Goal: Task Accomplishment & Management: Manage account settings

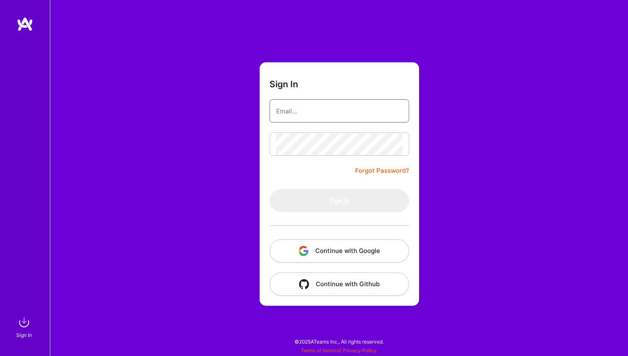
click at [398, 107] on input "email" at bounding box center [339, 110] width 126 height 21
type input "[PERSON_NAME][EMAIL_ADDRESS][DOMAIN_NAME]"
click at [0, 0] on div at bounding box center [0, 0] width 0 height 0
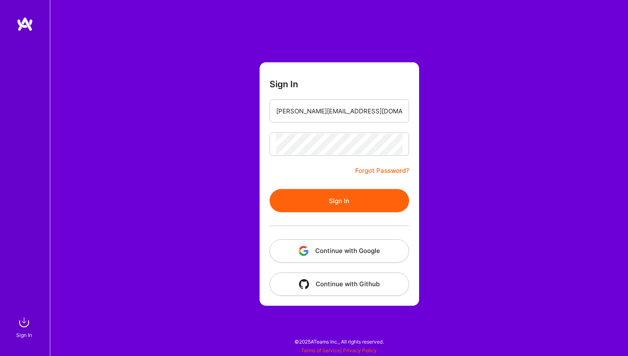
click at [318, 199] on button "Sign In" at bounding box center [340, 200] width 140 height 23
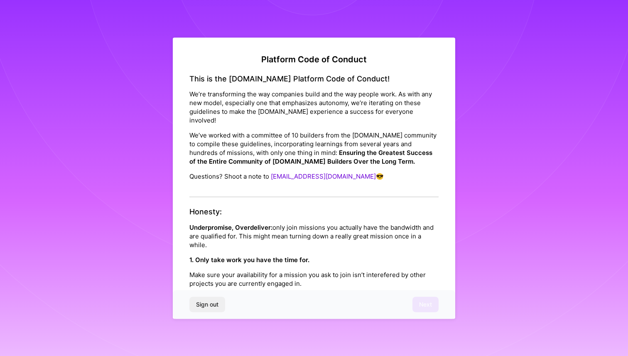
click at [351, 116] on div "This is the [DOMAIN_NAME] Platform Code of Conduct! We’re transforming the way …" at bounding box center [313, 135] width 249 height 123
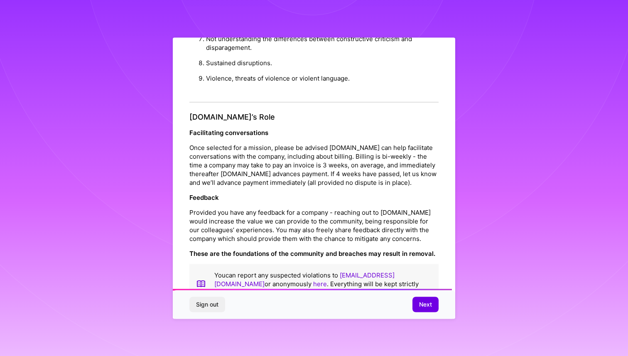
scroll to position [861, 0]
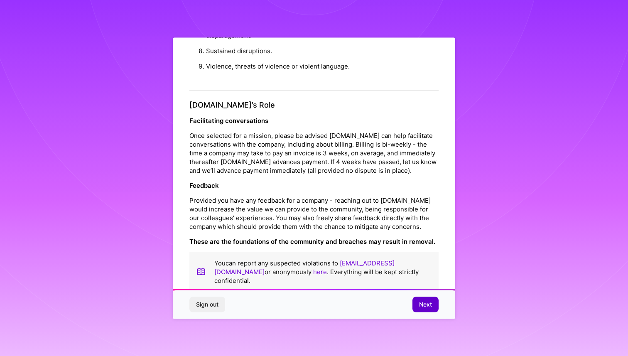
click at [427, 301] on span "Next" at bounding box center [425, 304] width 13 height 8
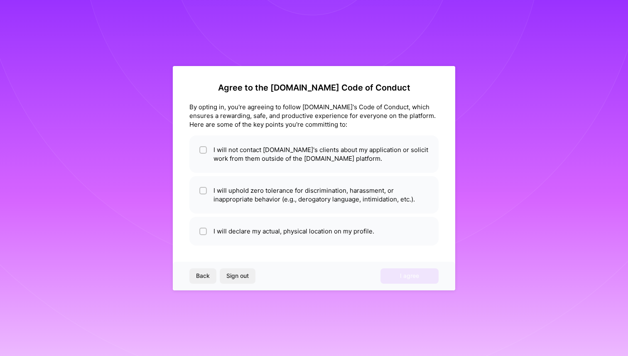
scroll to position [0, 0]
click at [229, 238] on li "I will declare my actual, physical location on my profile." at bounding box center [313, 231] width 249 height 29
checkbox input "true"
click at [251, 189] on li "I will uphold zero tolerance for discrimination, harassment, or inappropriate b…" at bounding box center [313, 194] width 249 height 37
checkbox input "true"
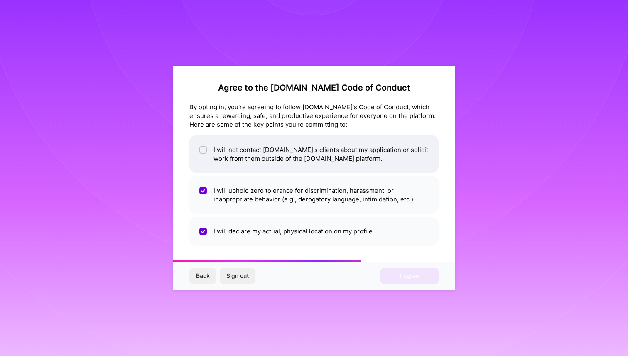
click at [251, 150] on li "I will not contact [DOMAIN_NAME]'s clients about my application or solicit work…" at bounding box center [313, 153] width 249 height 37
checkbox input "true"
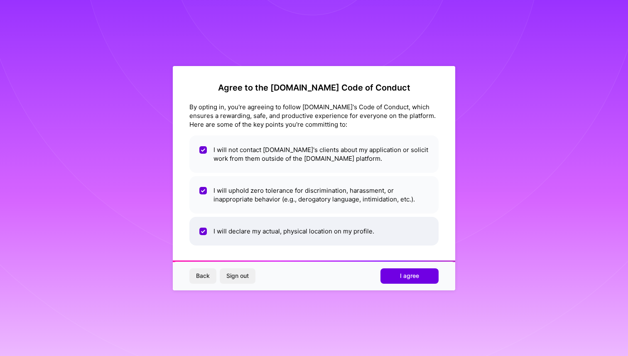
click at [238, 220] on li "I will declare my actual, physical location on my profile." at bounding box center [313, 231] width 249 height 29
click at [234, 233] on li "I will declare my actual, physical location on my profile." at bounding box center [313, 231] width 249 height 29
checkbox input "true"
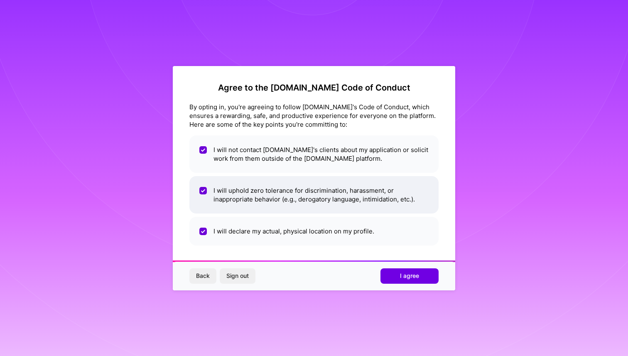
click at [269, 196] on li "I will uphold zero tolerance for discrimination, harassment, or inappropriate b…" at bounding box center [313, 194] width 249 height 37
checkbox input "true"
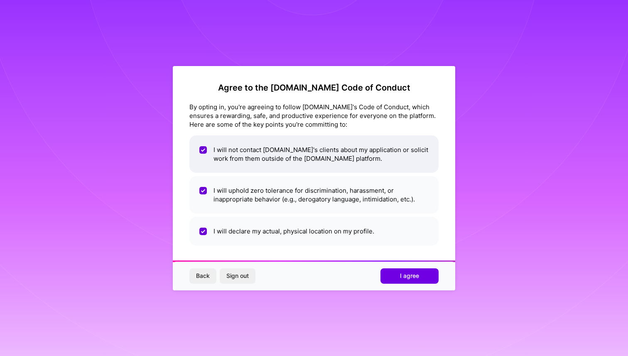
click at [280, 156] on li "I will not contact [DOMAIN_NAME]'s clients about my application or solicit work…" at bounding box center [313, 153] width 249 height 37
checkbox input "true"
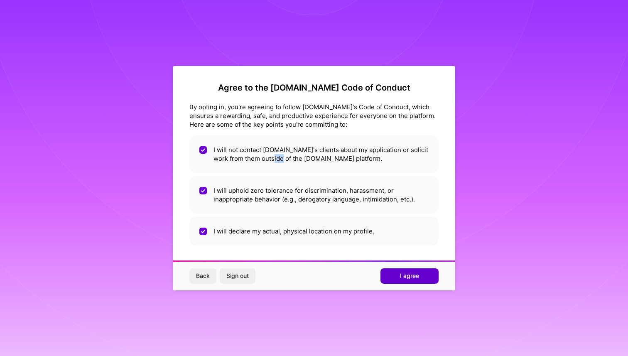
click at [400, 279] on span "I agree" at bounding box center [409, 276] width 19 height 8
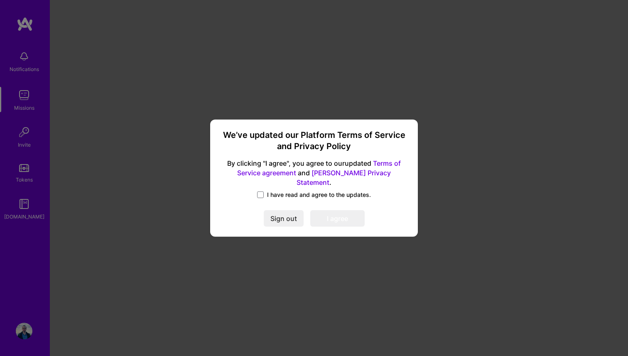
click at [317, 192] on span "I have read and agree to the updates." at bounding box center [319, 195] width 104 height 8
click at [0, 0] on input "I have read and agree to the updates." at bounding box center [0, 0] width 0 height 0
click at [328, 213] on button "I agree" at bounding box center [337, 218] width 54 height 17
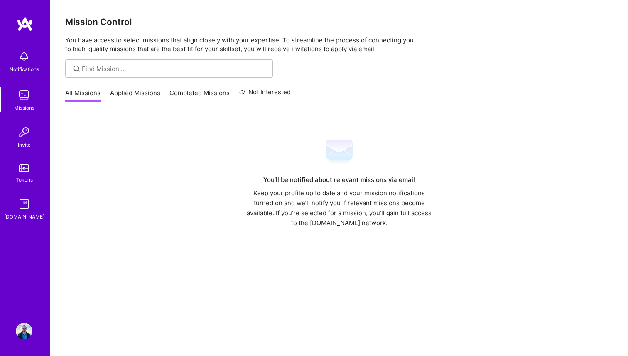
click at [139, 99] on link "Applied Missions" at bounding box center [135, 95] width 50 height 14
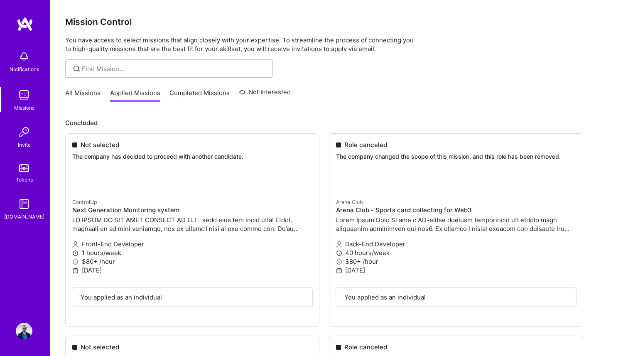
click at [214, 88] on link "Completed Missions" at bounding box center [199, 95] width 60 height 14
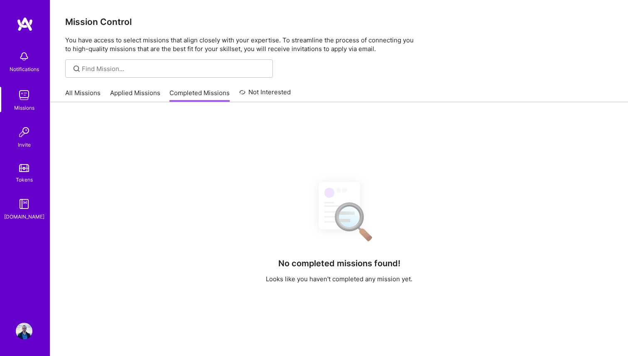
click at [140, 99] on link "Applied Missions" at bounding box center [135, 95] width 50 height 14
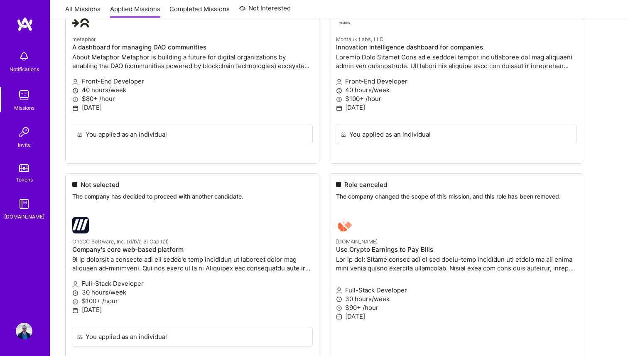
scroll to position [3059, 0]
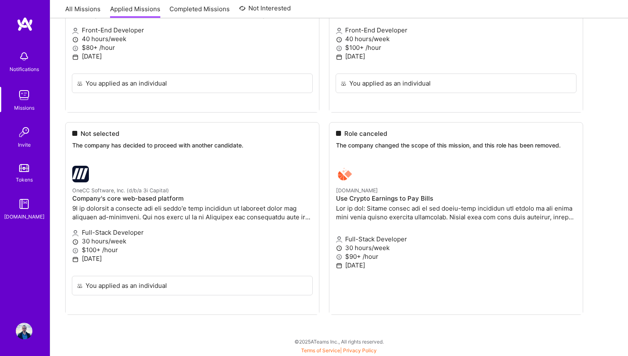
click at [22, 53] on img at bounding box center [24, 56] width 17 height 17
click at [20, 132] on img at bounding box center [24, 132] width 17 height 17
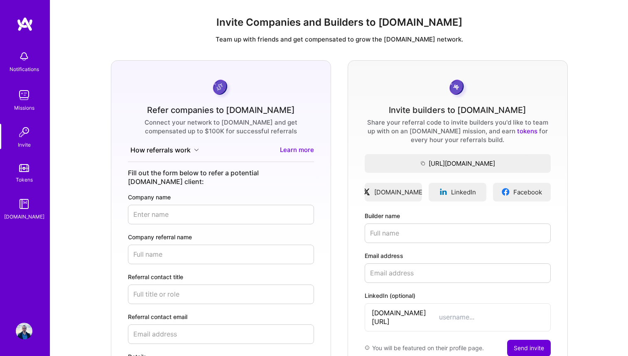
click at [165, 154] on button "How referrals work" at bounding box center [165, 150] width 74 height 10
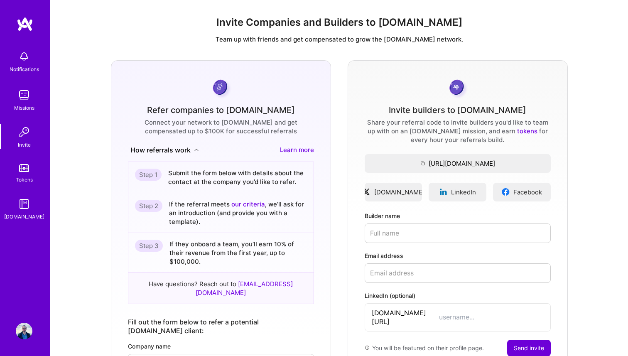
click at [191, 147] on button "How referrals work" at bounding box center [165, 150] width 74 height 10
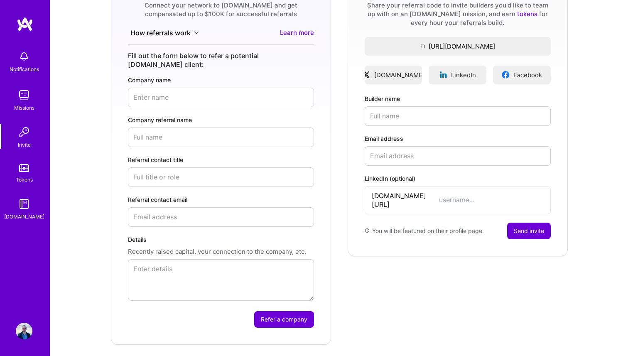
scroll to position [139, 0]
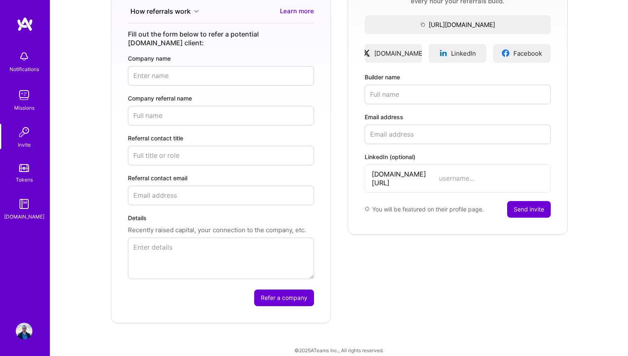
click at [17, 176] on div "Tokens" at bounding box center [24, 179] width 17 height 9
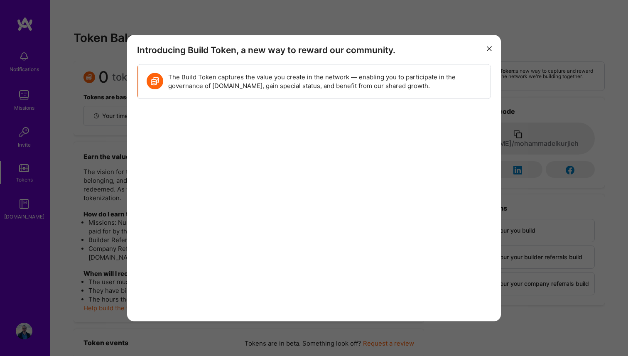
click at [367, 37] on div "Introducing Build Token, a new way to reward our community. The Build Token cap…" at bounding box center [314, 178] width 374 height 286
click at [491, 51] on button "modal" at bounding box center [489, 49] width 10 height 14
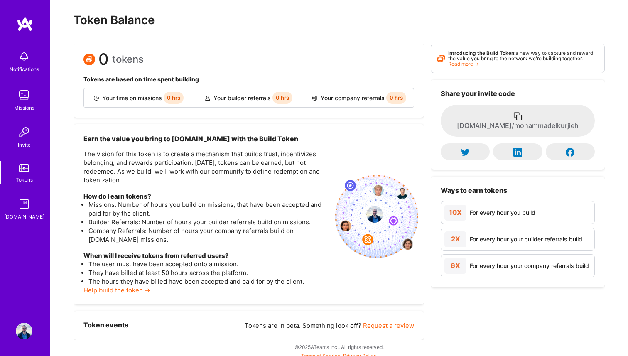
scroll to position [23, 0]
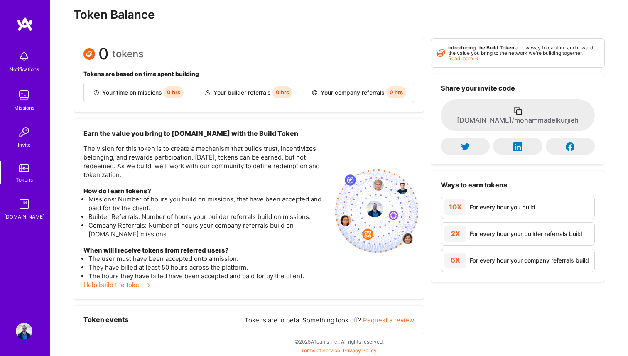
click at [25, 328] on img at bounding box center [24, 331] width 17 height 17
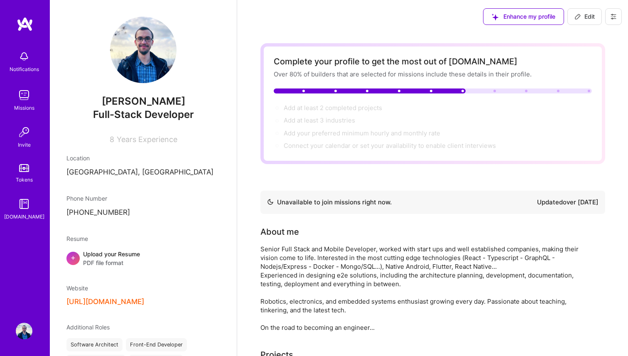
click at [153, 107] on span "[PERSON_NAME]" at bounding box center [143, 101] width 154 height 12
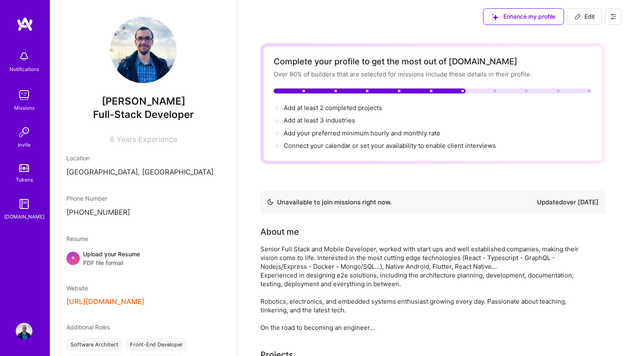
click at [577, 14] on icon at bounding box center [577, 16] width 7 height 7
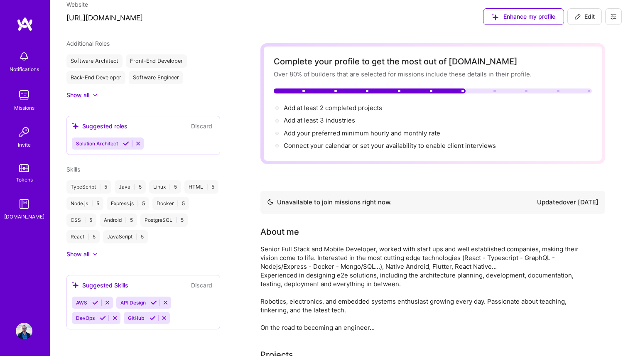
select select "LB"
select select "Not Available"
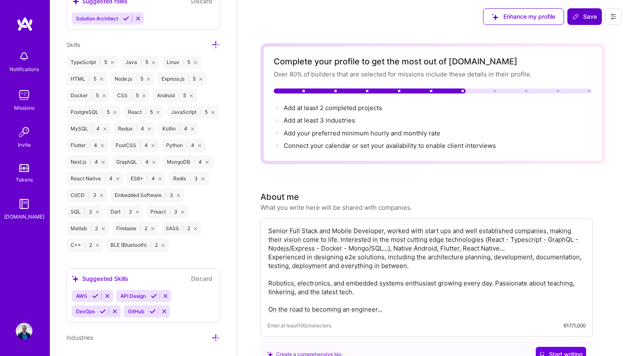
scroll to position [695, 0]
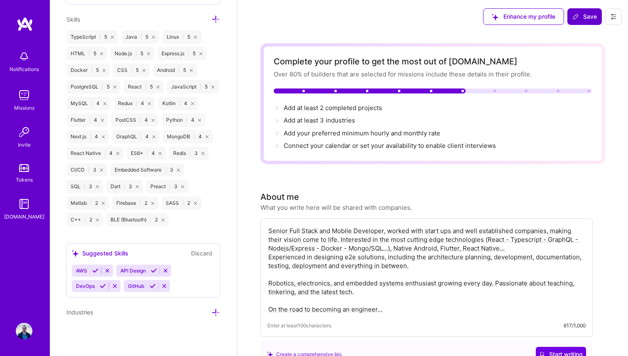
click at [96, 270] on icon at bounding box center [95, 270] width 6 height 6
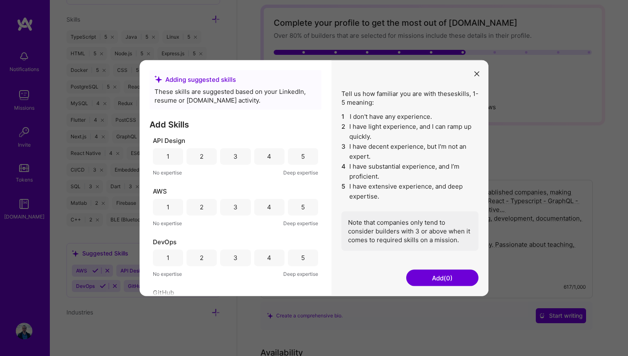
scroll to position [32, 0]
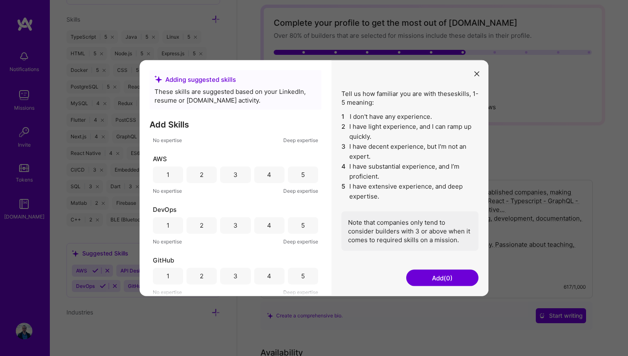
click at [477, 71] on icon "modal" at bounding box center [476, 73] width 5 height 5
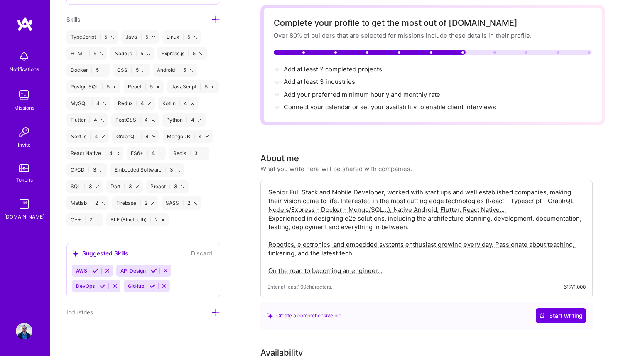
click at [130, 311] on div "Industries" at bounding box center [143, 312] width 154 height 10
click at [219, 310] on icon at bounding box center [215, 312] width 9 height 9
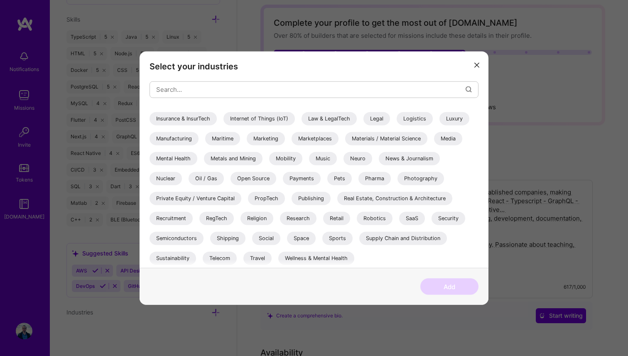
scroll to position [0, 0]
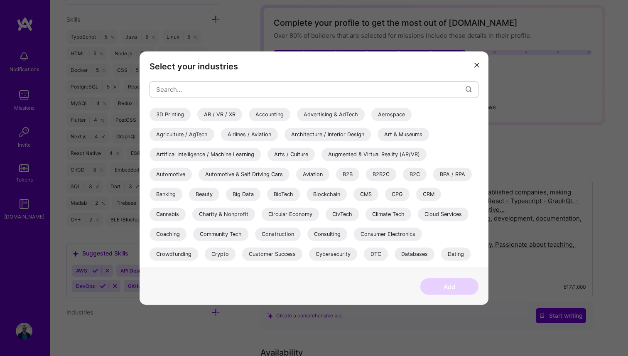
click at [473, 61] on button "modal" at bounding box center [477, 65] width 10 height 14
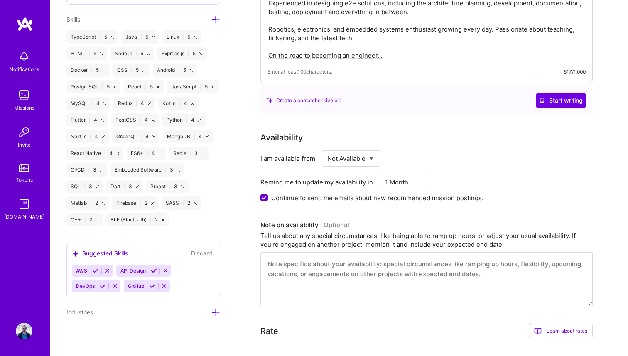
scroll to position [252, 0]
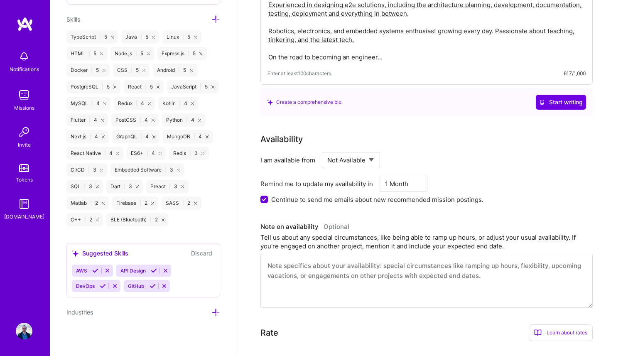
click at [408, 185] on select "Select... 1 Month 3 Months 6 Months" at bounding box center [403, 183] width 37 height 21
select select "6 Months"
click at [385, 173] on select "Select... 1 Month 3 Months 6 Months" at bounding box center [403, 183] width 37 height 21
click at [397, 202] on label "Continue to send me emails about new recommended mission postings." at bounding box center [377, 199] width 212 height 9
click at [269, 202] on input "Continue to send me emails about new recommended mission postings." at bounding box center [264, 199] width 7 height 7
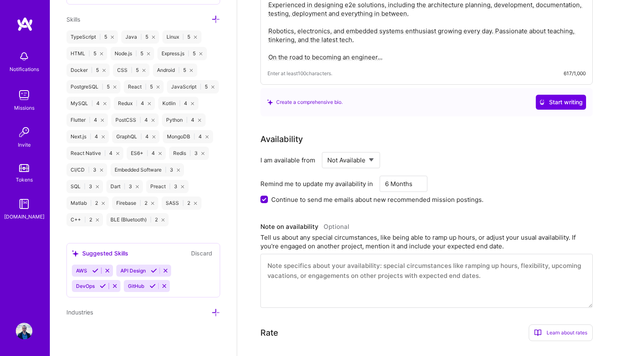
scroll to position [0, 0]
click at [397, 201] on label "Continue to send me emails about new recommended mission postings." at bounding box center [377, 199] width 212 height 9
click at [269, 201] on input "Continue to send me emails about new recommended mission postings." at bounding box center [264, 199] width 7 height 7
click at [313, 198] on label "Continue to send me emails about new recommended mission postings." at bounding box center [377, 199] width 212 height 9
click at [268, 198] on input "Continue to send me emails about new recommended mission postings." at bounding box center [265, 199] width 6 height 6
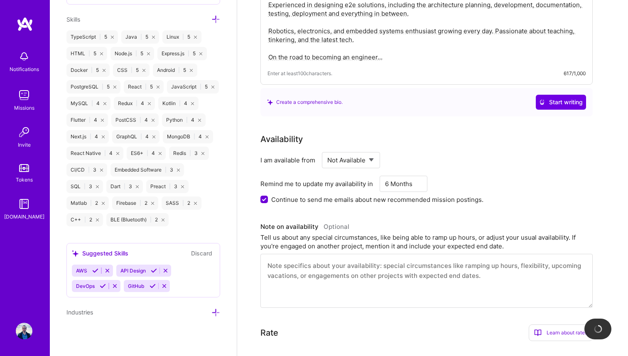
scroll to position [0, 0]
click at [316, 199] on label "Continue to send me emails about new recommended mission postings." at bounding box center [377, 199] width 212 height 9
click at [269, 199] on input "Continue to send me emails about new recommended mission postings." at bounding box center [264, 199] width 7 height 7
checkbox input "false"
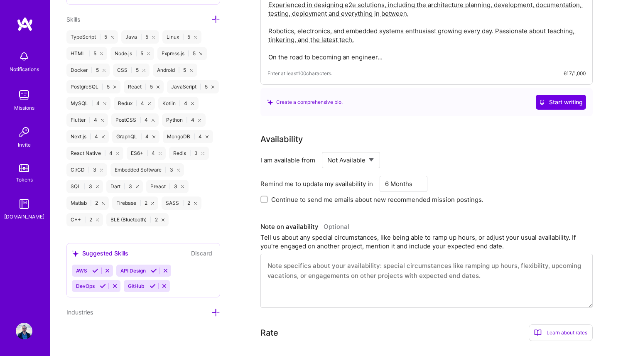
click at [399, 183] on select "Select... 1 Month 3 Months 6 Months" at bounding box center [403, 183] width 37 height 21
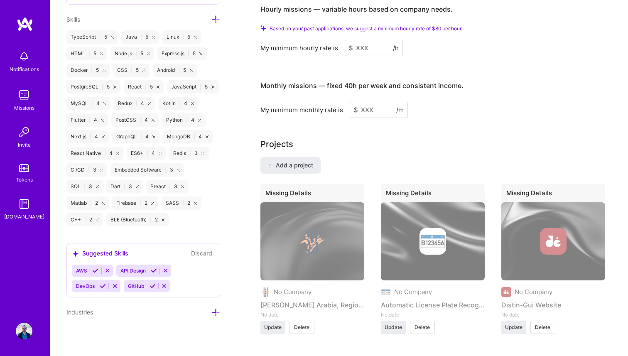
scroll to position [602, 0]
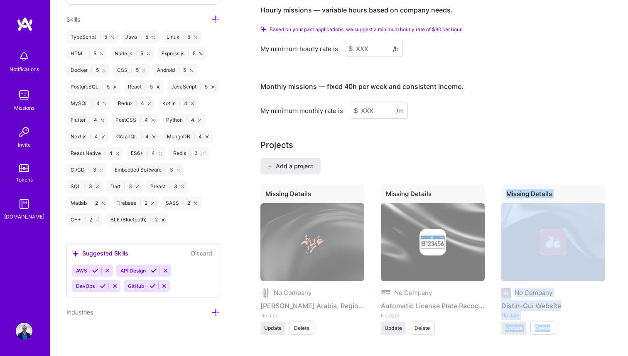
drag, startPoint x: 504, startPoint y: 222, endPoint x: 447, endPoint y: 222, distance: 56.5
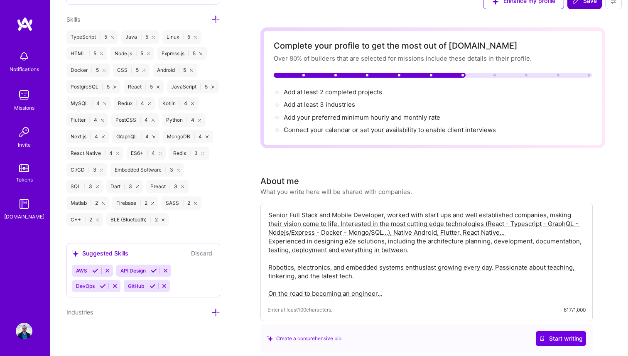
scroll to position [0, 0]
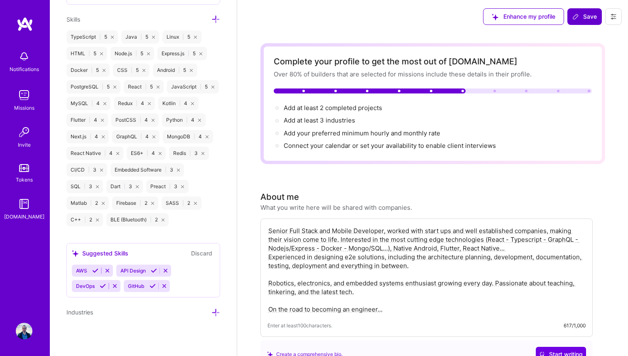
click at [607, 20] on button at bounding box center [613, 16] width 17 height 17
click at [596, 15] on span "Save" at bounding box center [584, 16] width 25 height 8
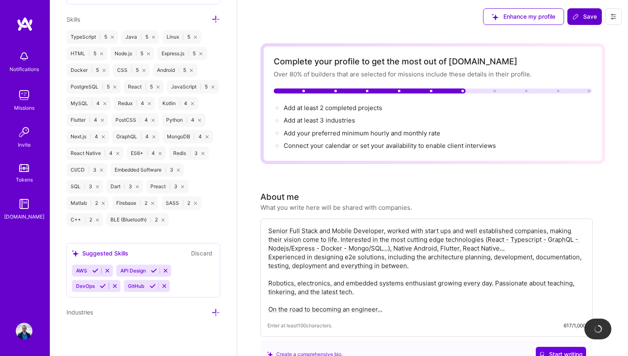
click at [584, 18] on span "Save" at bounding box center [584, 16] width 25 height 8
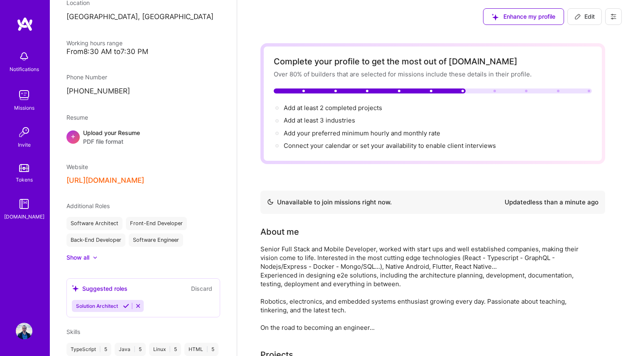
scroll to position [36, 0]
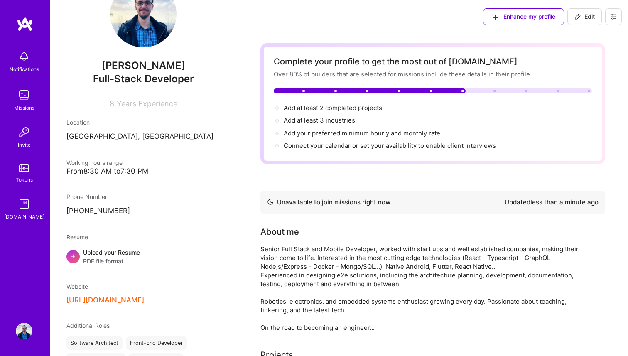
click at [576, 13] on icon at bounding box center [577, 16] width 7 height 7
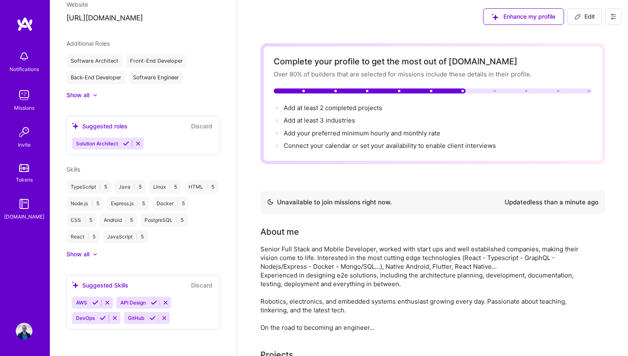
select select "LB"
select select "Not Available"
select select "6 Months"
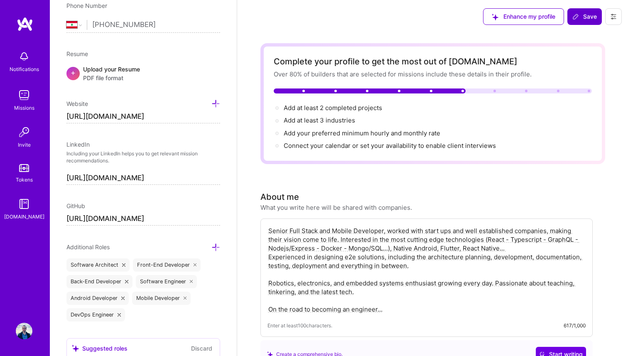
scroll to position [0, 0]
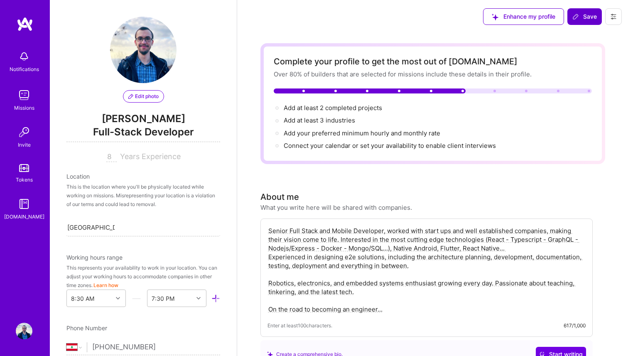
click at [153, 121] on span "[PERSON_NAME]" at bounding box center [143, 119] width 154 height 12
click at [157, 119] on span "[PERSON_NAME]" at bounding box center [143, 119] width 154 height 12
click at [108, 156] on input "8" at bounding box center [111, 157] width 10 height 10
click at [147, 109] on div "Edit photo [PERSON_NAME] Full-Stack Developer 8 Years Experience" at bounding box center [143, 89] width 154 height 145
click at [147, 63] on img at bounding box center [143, 50] width 66 height 66
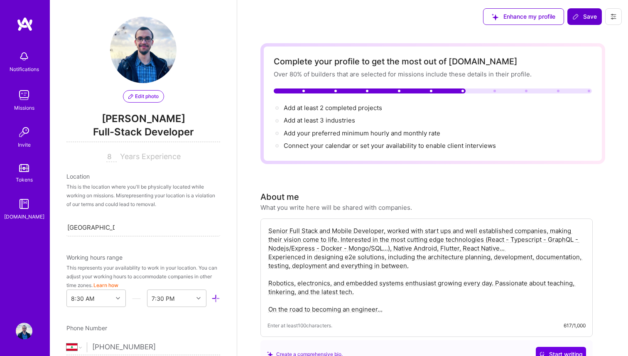
click at [147, 92] on button "Edit photo" at bounding box center [143, 96] width 41 height 12
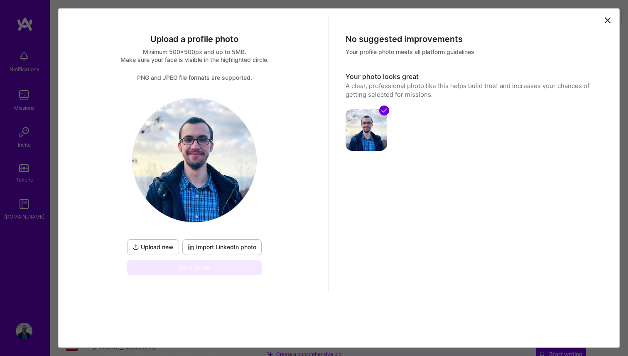
click at [608, 17] on icon at bounding box center [608, 20] width 10 height 10
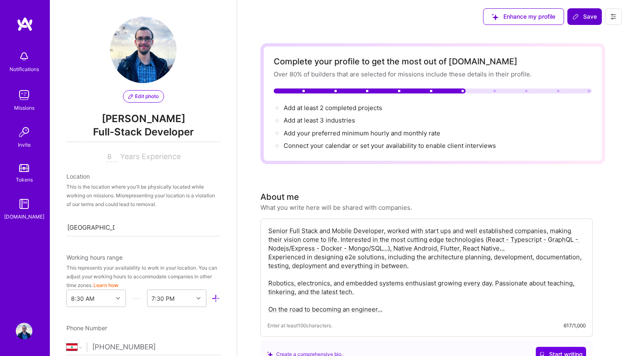
click at [160, 167] on div "Edit photo [PERSON_NAME] Full-Stack Developer 8 Years Experience Location This …" at bounding box center [143, 178] width 187 height 356
click at [146, 158] on span "Years Experience" at bounding box center [150, 156] width 61 height 9
click at [120, 205] on div "This is the location where you'll be physically located while working on missio…" at bounding box center [143, 195] width 154 height 26
click at [28, 59] on img at bounding box center [24, 56] width 17 height 17
click at [28, 59] on div "Notifications Missions Invite Tokens [DOMAIN_NAME]" at bounding box center [25, 134] width 50 height 174
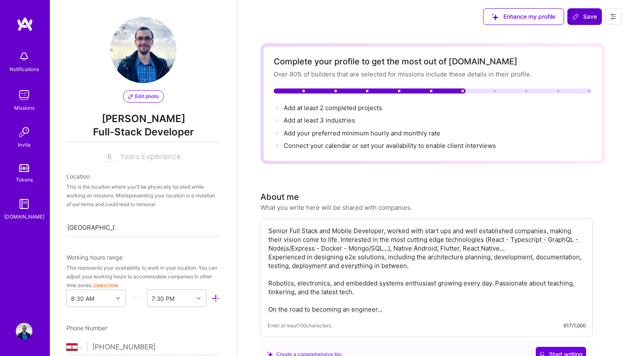
click at [24, 26] on img at bounding box center [25, 24] width 17 height 15
click at [23, 335] on img at bounding box center [24, 331] width 17 height 17
click at [23, 333] on img at bounding box center [24, 331] width 17 height 17
